Goal: Task Accomplishment & Management: Complete application form

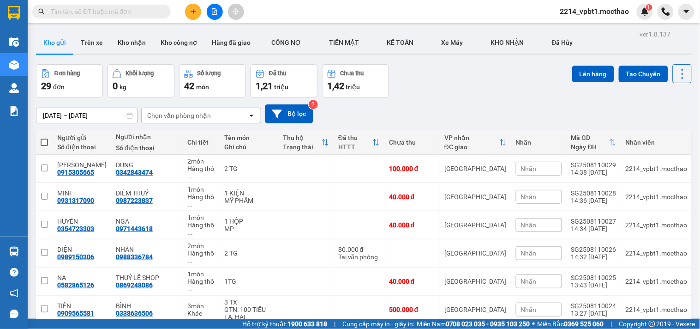
click at [130, 12] on input "text" at bounding box center [105, 11] width 109 height 10
paste input "0386655691"
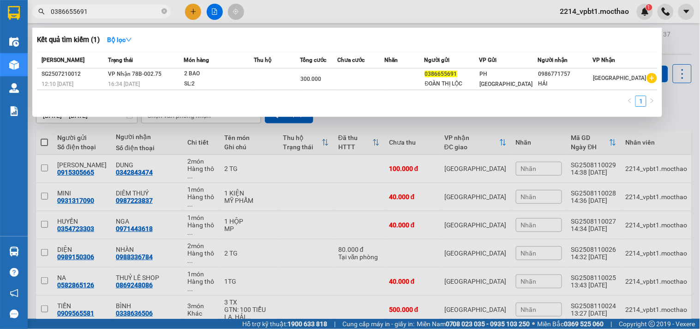
type input "0386655691"
drag, startPoint x: 163, startPoint y: 12, endPoint x: 174, endPoint y: 57, distance: 47.0
click at [163, 13] on icon "close-circle" at bounding box center [165, 11] width 6 height 6
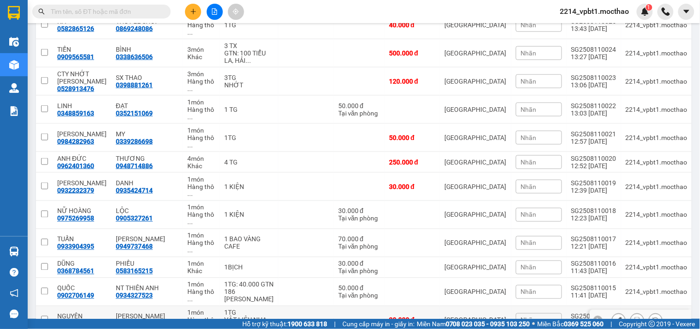
scroll to position [513, 0]
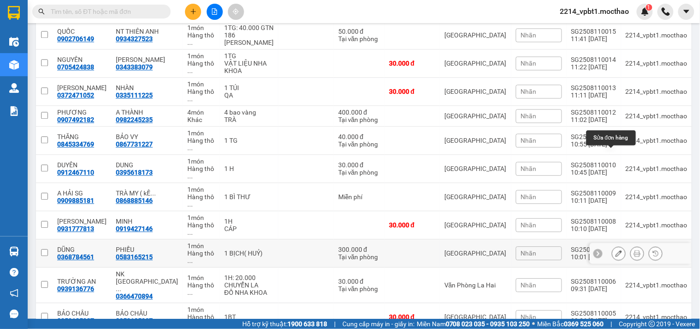
click at [616, 250] on icon at bounding box center [619, 253] width 6 height 6
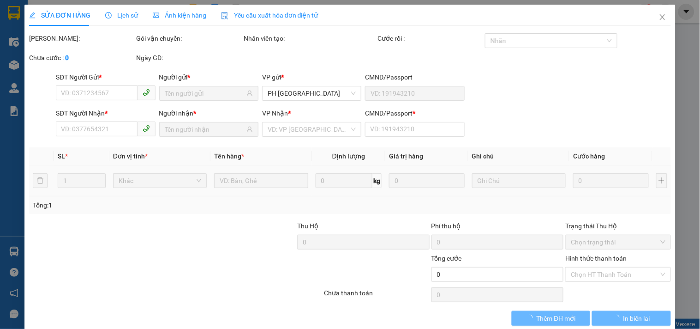
type input "0368784561"
type input "0583165215"
type input "1"
type input "300.000"
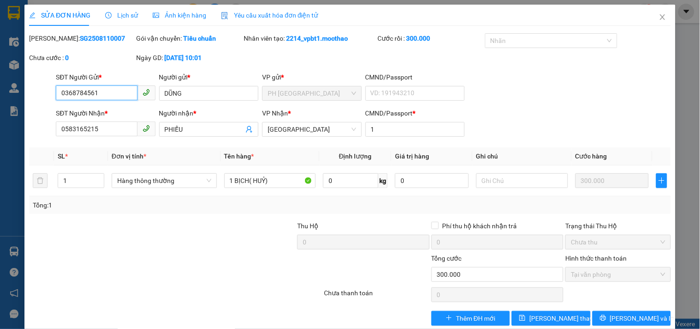
drag, startPoint x: 104, startPoint y: 91, endPoint x: 52, endPoint y: 103, distance: 53.5
click at [52, 103] on div "SĐT Người Gửi * 0368784561 0368784561 Người gửi * DŨNG VP gửi * PH [GEOGRAPHIC_…" at bounding box center [350, 88] width 644 height 32
paste input "8665569"
type input "0386655691"
drag, startPoint x: 184, startPoint y: 91, endPoint x: 140, endPoint y: 90, distance: 43.8
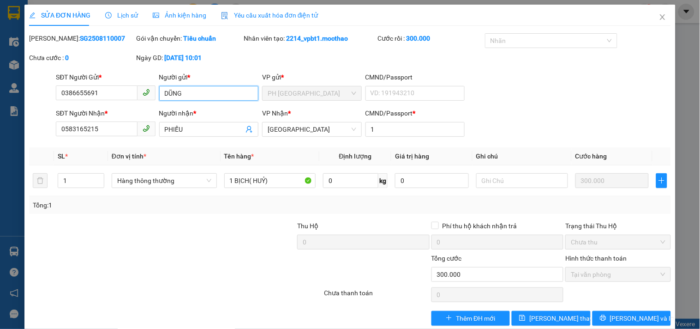
click at [146, 90] on div "SĐT Người Gửi * 0386655691 Người gửi * DŨNG DŨNG VP gửi * PH [GEOGRAPHIC_DATA] …" at bounding box center [363, 88] width 619 height 32
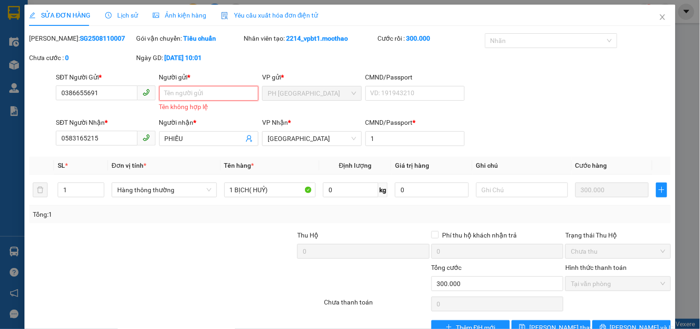
type input "D"
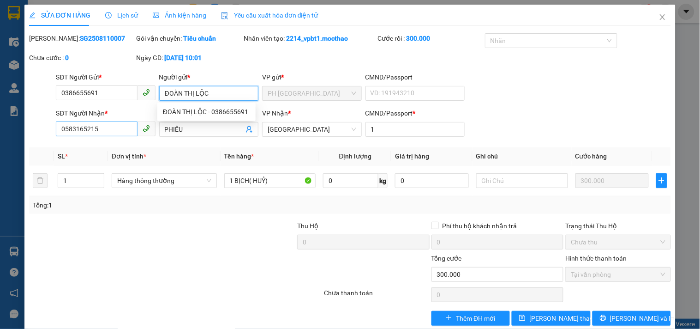
type input "ĐOÀN THỊ LỘC"
drag, startPoint x: 108, startPoint y: 128, endPoint x: 28, endPoint y: 133, distance: 80.0
click at [31, 134] on div "SĐT Người Nhận * 0583165215 0583165215 Người nhận * PHIẾU VP Nhận * Tuy Hòa CMN…" at bounding box center [350, 124] width 644 height 32
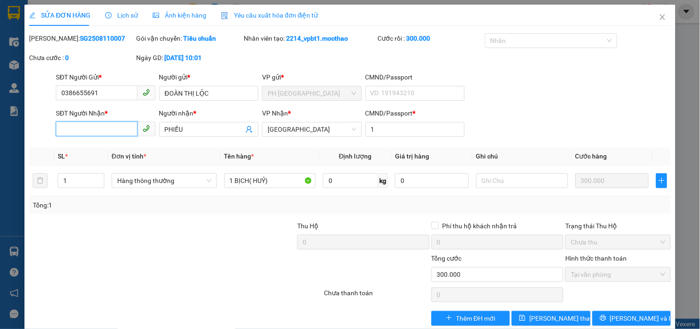
paste input "0986771757"
type input "0986771757"
drag, startPoint x: 196, startPoint y: 128, endPoint x: 135, endPoint y: 139, distance: 61.9
click at [142, 138] on div "SĐT Người Nhận * 0986771757 Người nhận * PHIẾU VP Nhận * Tuy Hòa CMND/Passport …" at bounding box center [363, 124] width 619 height 32
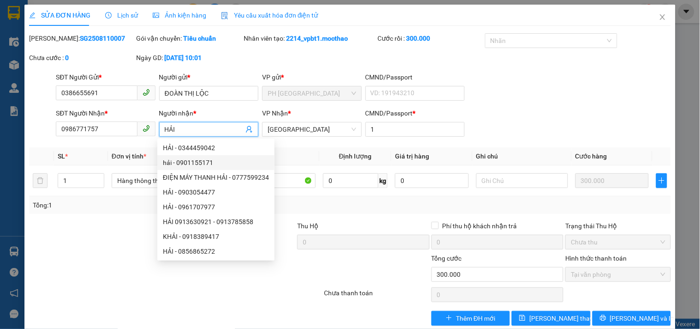
drag, startPoint x: 316, startPoint y: 126, endPoint x: 315, endPoint y: 137, distance: 10.2
click at [316, 131] on span "[GEOGRAPHIC_DATA]" at bounding box center [312, 129] width 88 height 14
type input "HẢI"
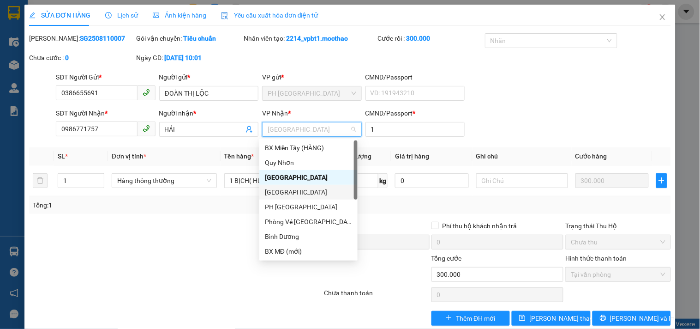
click at [287, 191] on div "[GEOGRAPHIC_DATA]" at bounding box center [308, 192] width 87 height 10
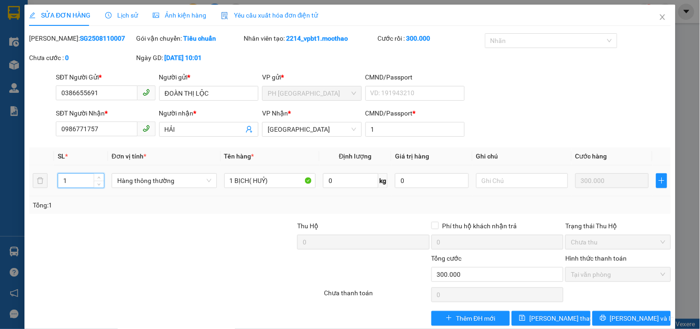
click at [86, 181] on input "1" at bounding box center [81, 181] width 46 height 14
type input "52"
drag, startPoint x: 268, startPoint y: 182, endPoint x: 178, endPoint y: 192, distance: 91.1
click at [178, 192] on tr "52 Hàng thông thường 1 BỊCH( HUỶ) 0 kg 0 300.000" at bounding box center [350, 180] width 642 height 31
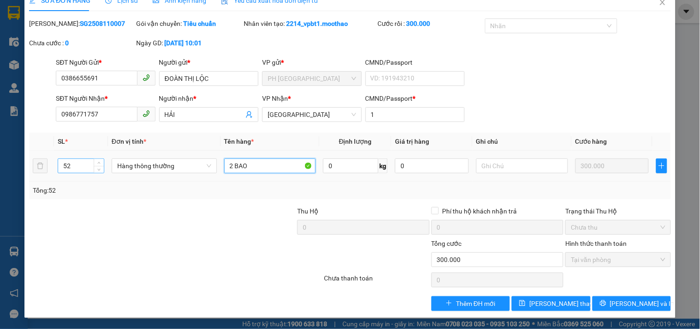
type input "2 BAO"
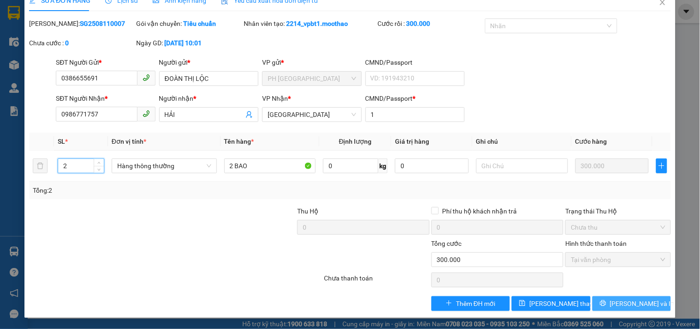
type input "2"
click at [600, 301] on button "[PERSON_NAME] và In" at bounding box center [632, 303] width 78 height 15
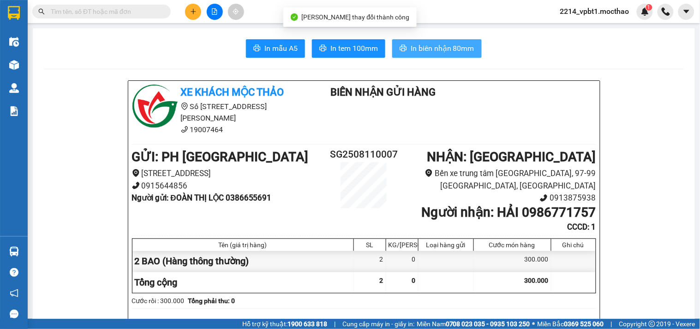
click at [423, 46] on span "In biên nhận 80mm" at bounding box center [443, 48] width 64 height 12
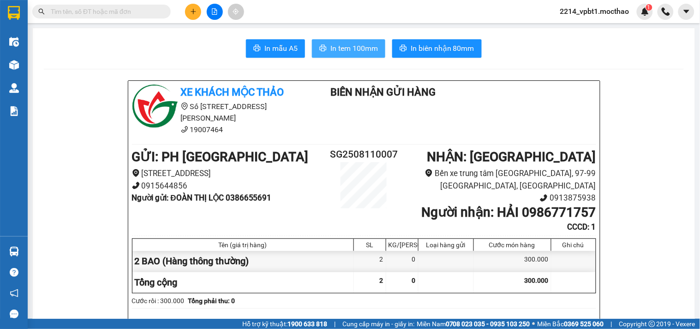
click at [335, 45] on span "In tem 100mm" at bounding box center [354, 48] width 48 height 12
